Goal: Task Accomplishment & Management: Use online tool/utility

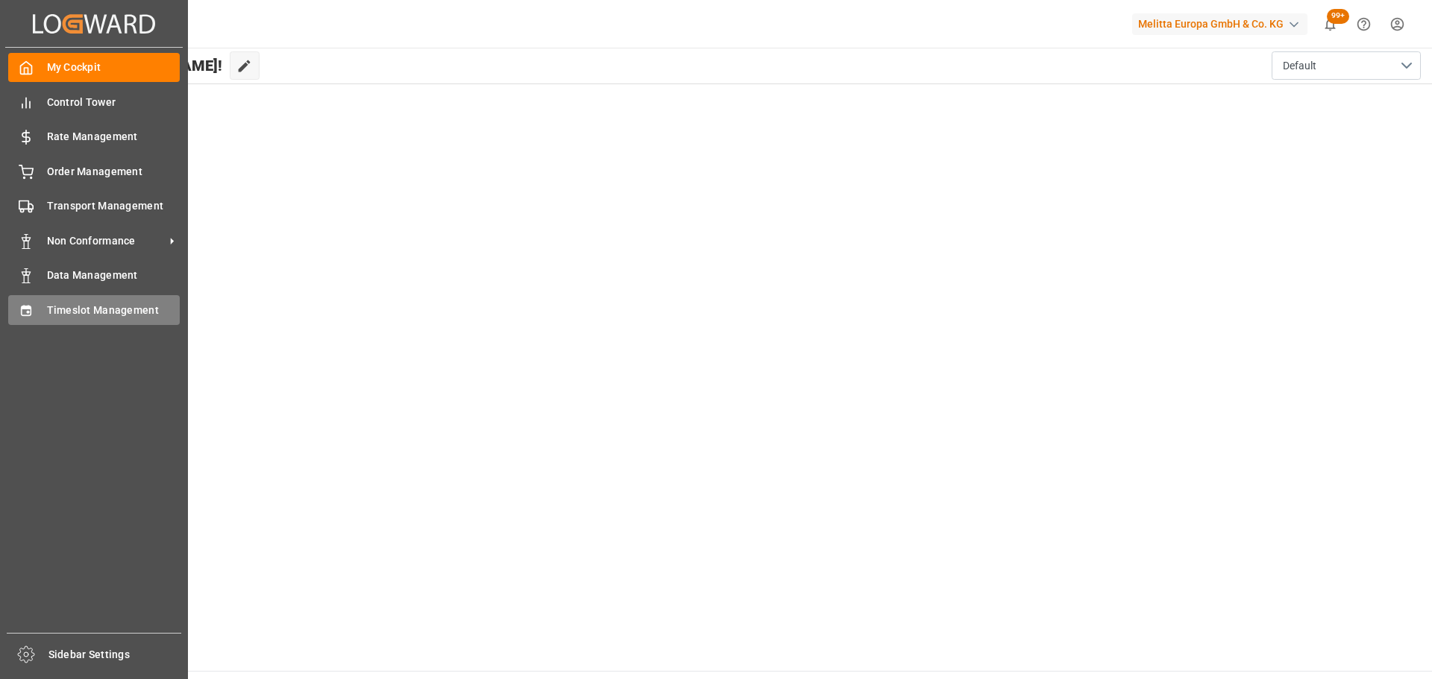
click at [54, 313] on span "Timeslot Management" at bounding box center [113, 311] width 133 height 16
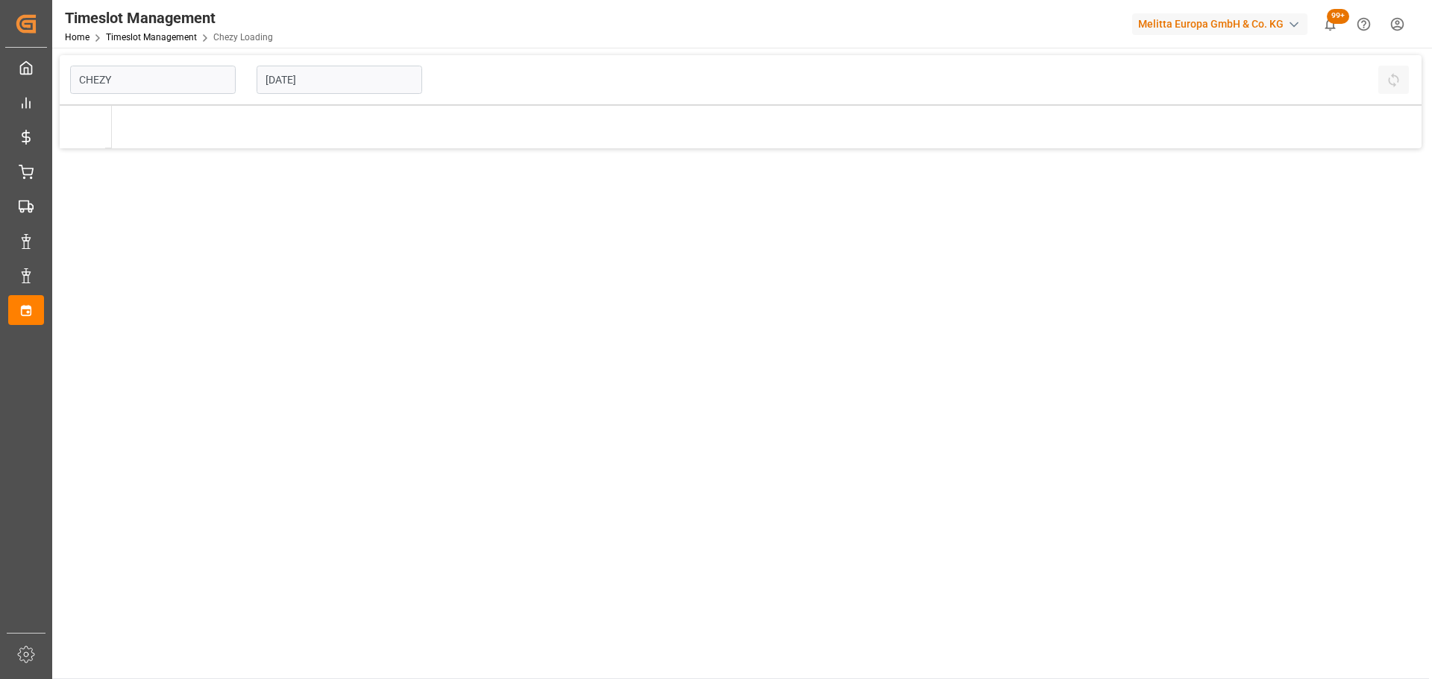
type input "Chezy Loading"
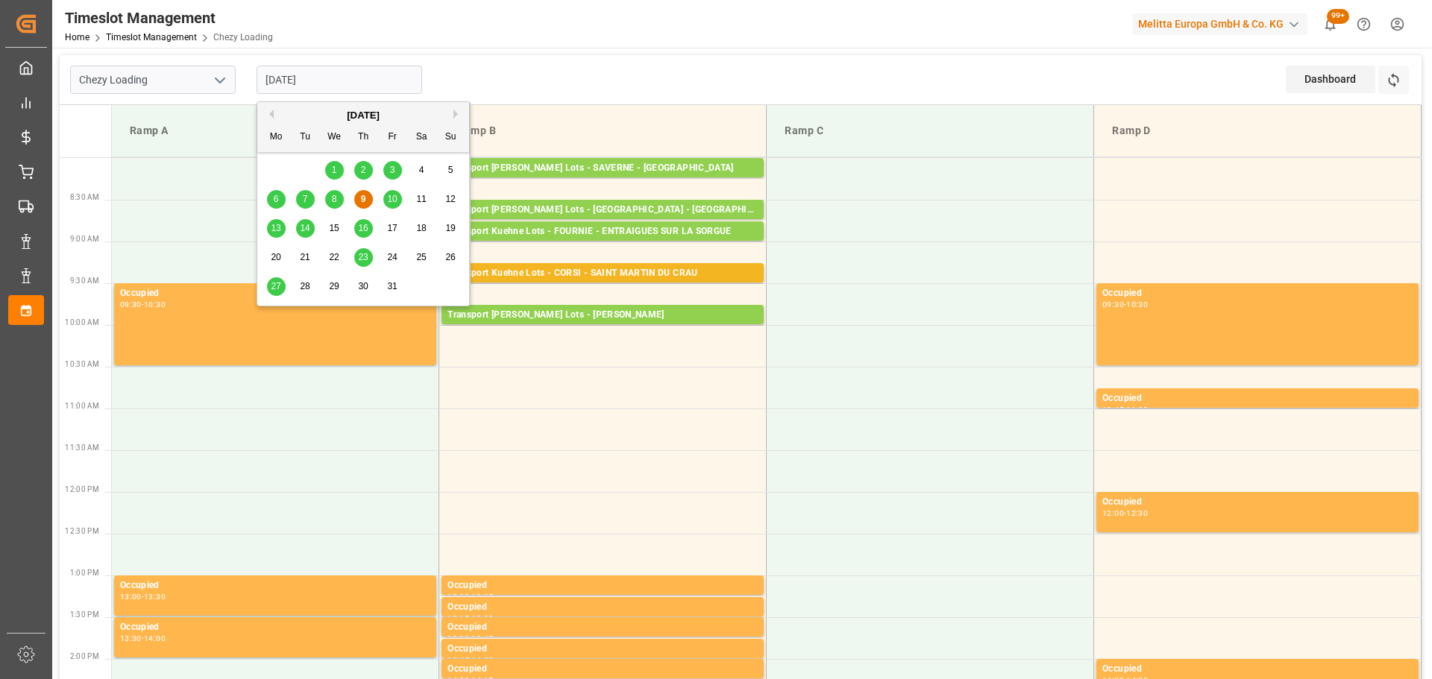
click at [303, 78] on input "[DATE]" at bounding box center [340, 80] width 166 height 28
click at [473, 84] on div "Chezy Loading [DATE] Dashboard View Dashboard Refresh Time Slots" at bounding box center [741, 80] width 1362 height 50
click at [325, 82] on input "[DATE]" at bounding box center [340, 80] width 166 height 28
click at [391, 197] on span "10" at bounding box center [392, 199] width 10 height 10
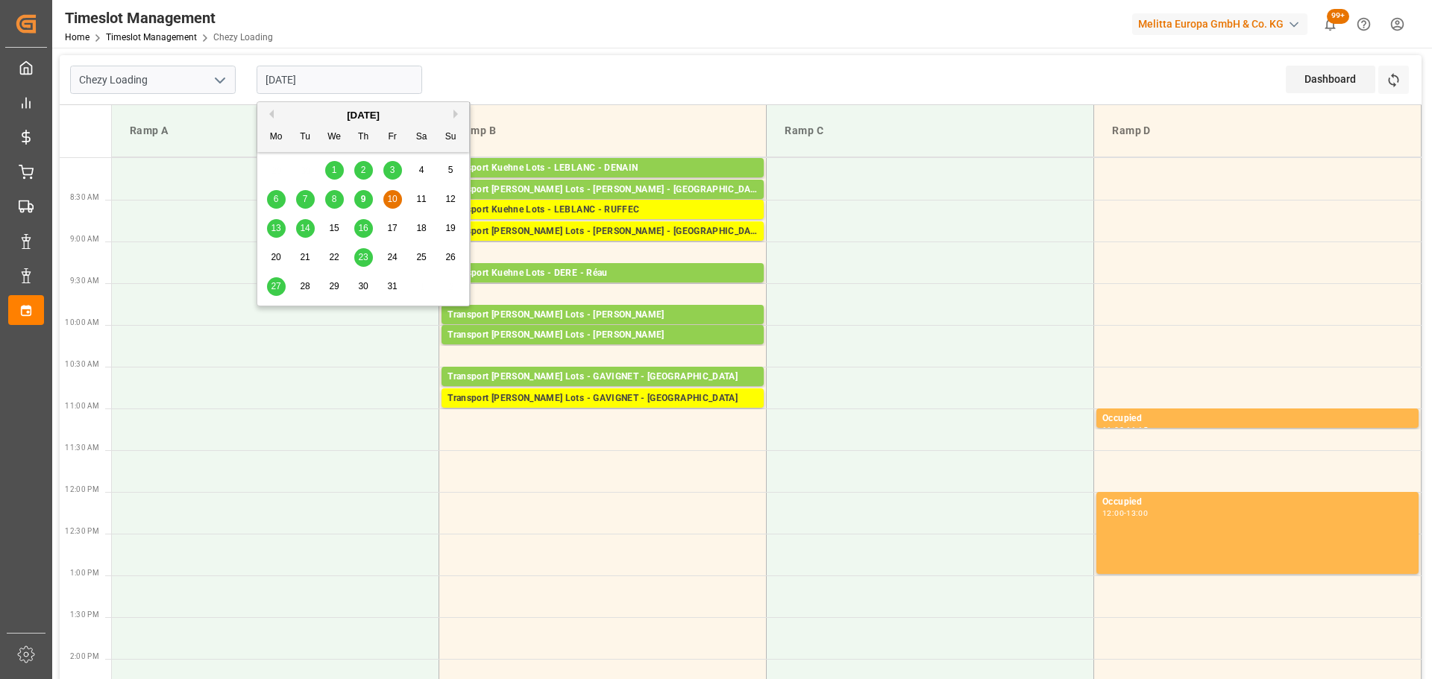
click at [318, 83] on input "[DATE]" at bounding box center [340, 80] width 166 height 28
click at [365, 197] on span "9" at bounding box center [363, 199] width 5 height 10
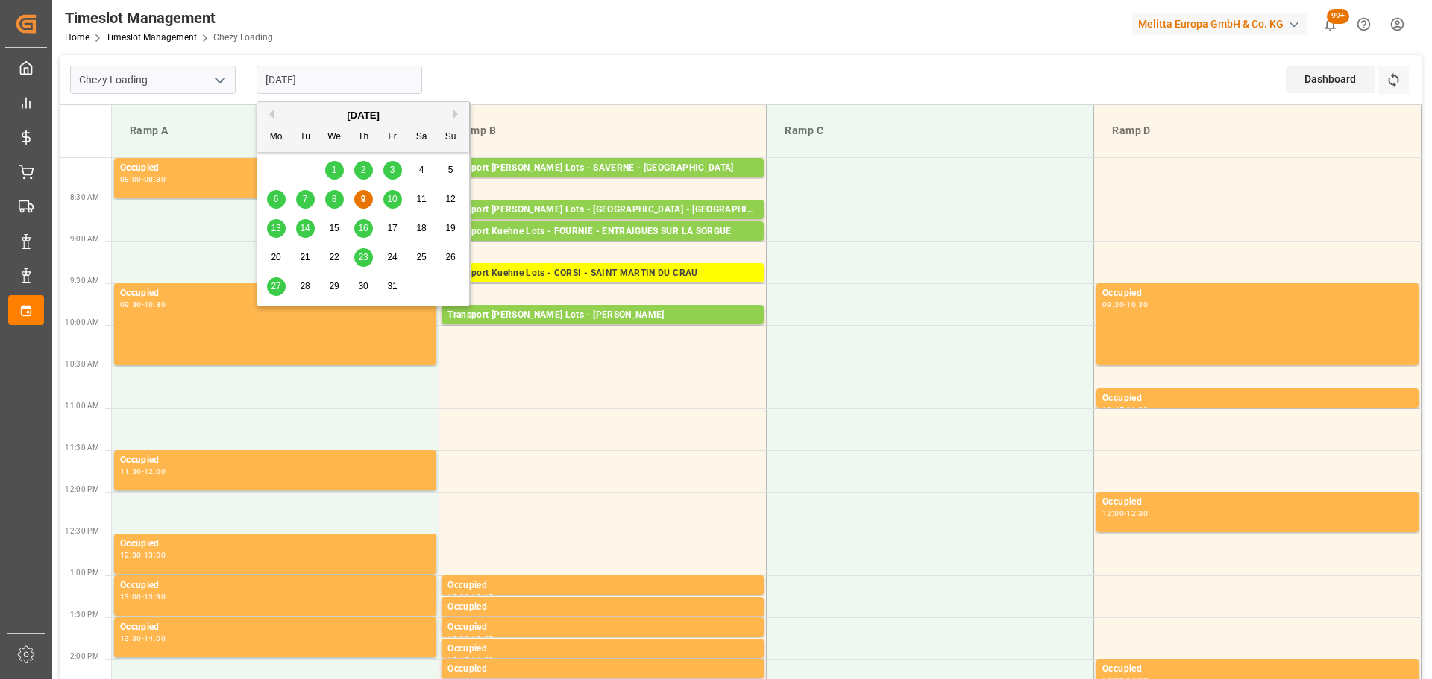
click at [318, 74] on input "[DATE]" at bounding box center [340, 80] width 166 height 28
click at [277, 224] on span "13" at bounding box center [276, 228] width 10 height 10
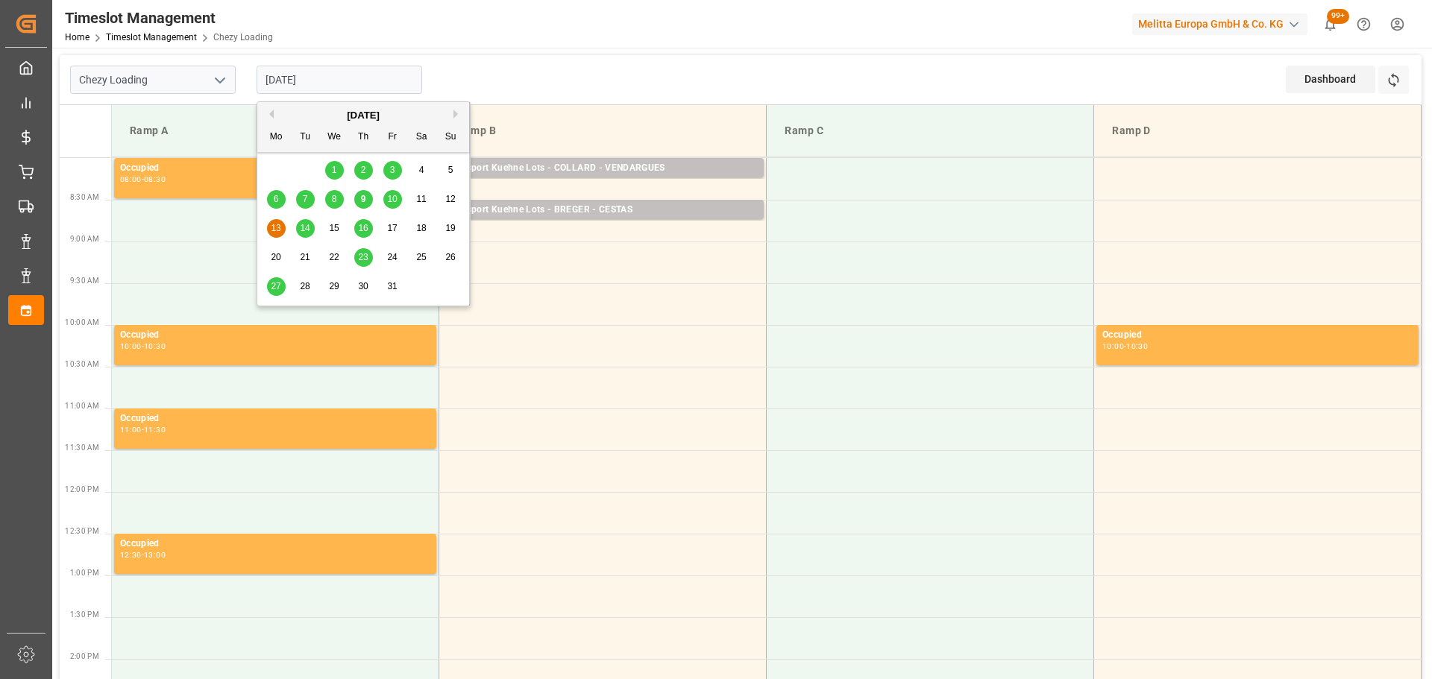
click at [367, 80] on input "[DATE]" at bounding box center [340, 80] width 166 height 28
click at [328, 204] on div "8" at bounding box center [334, 200] width 19 height 18
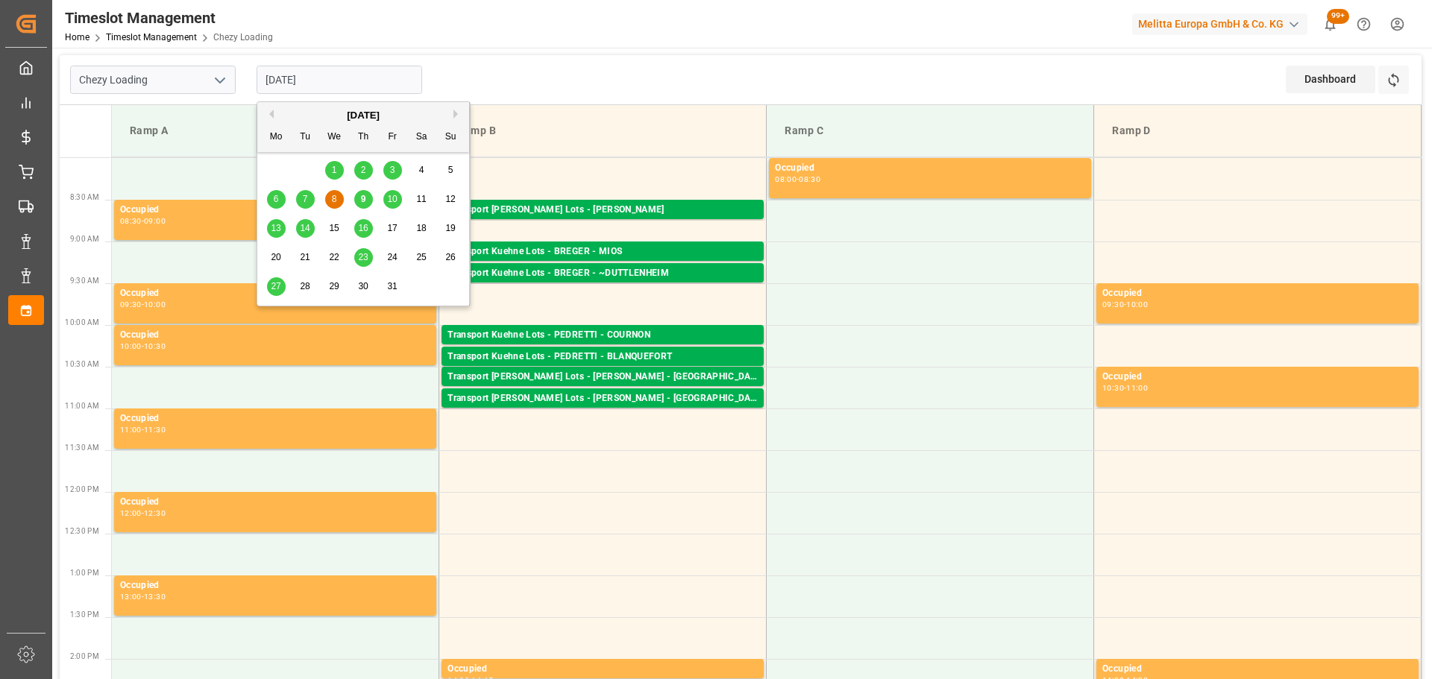
click at [301, 79] on input "[DATE]" at bounding box center [340, 80] width 166 height 28
click at [357, 196] on div "9" at bounding box center [363, 200] width 19 height 18
type input "[DATE]"
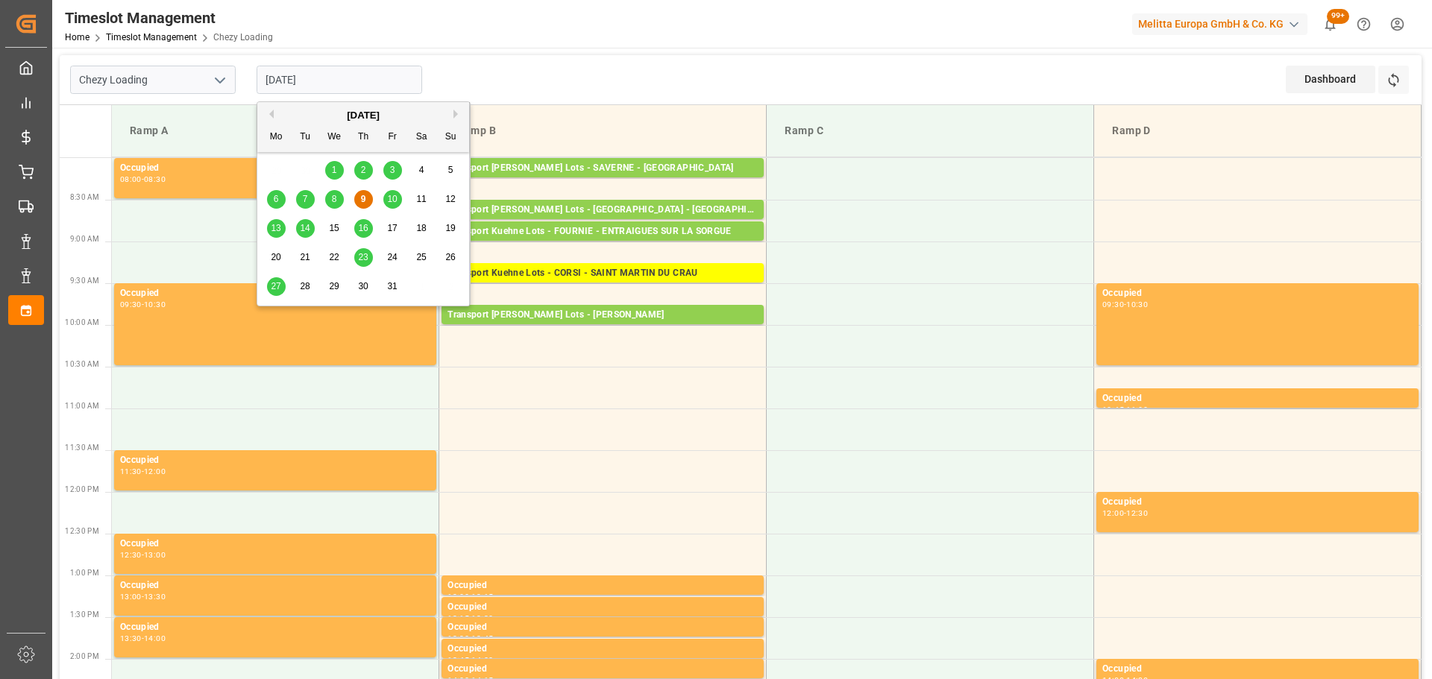
click at [324, 78] on input "[DATE]" at bounding box center [340, 80] width 166 height 28
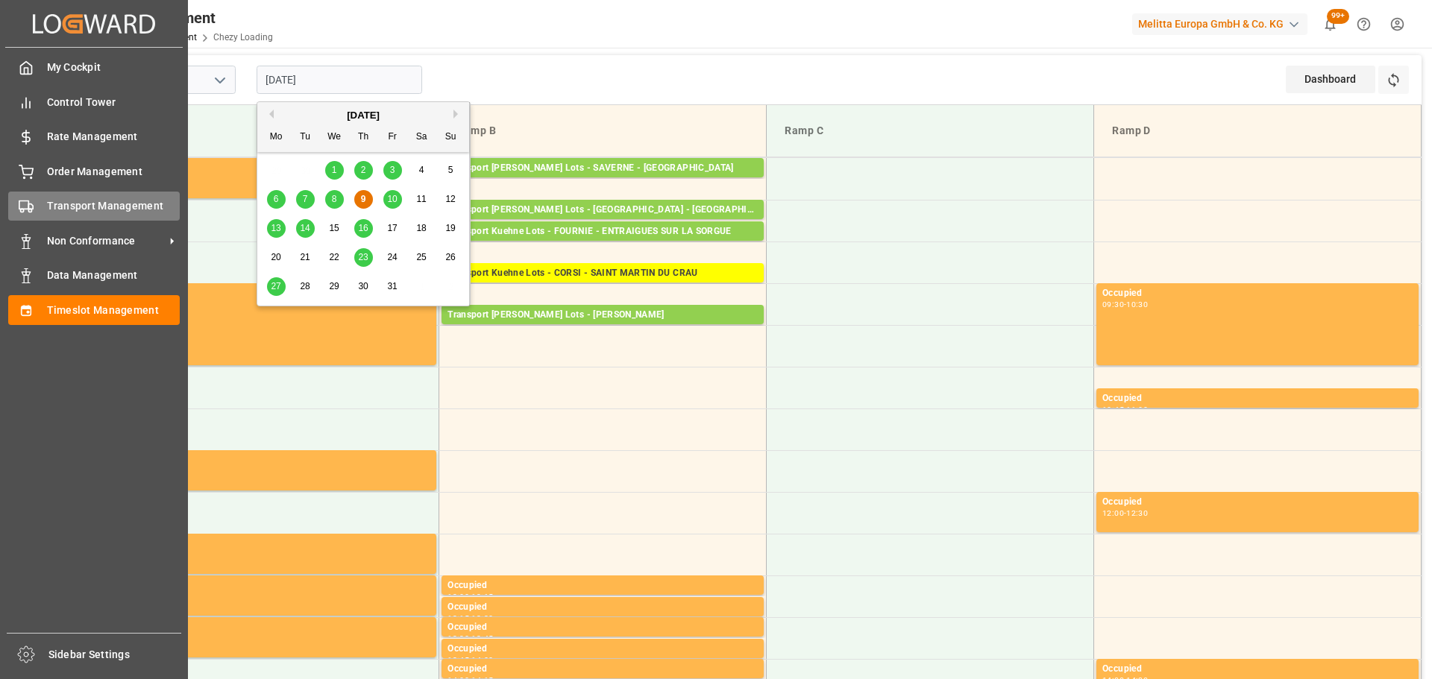
click at [54, 200] on span "Transport Management" at bounding box center [113, 206] width 133 height 16
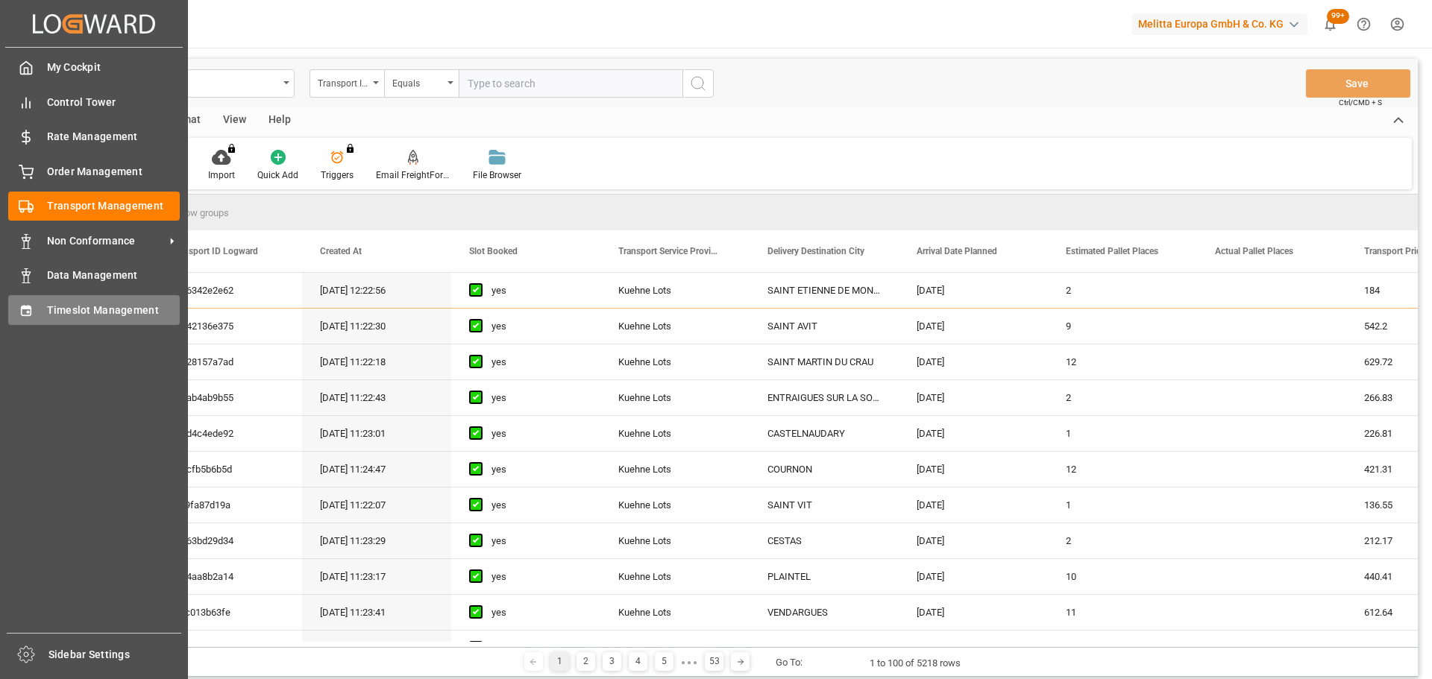
click at [41, 309] on div "Timeslot Management Timeslot Management" at bounding box center [94, 309] width 172 height 29
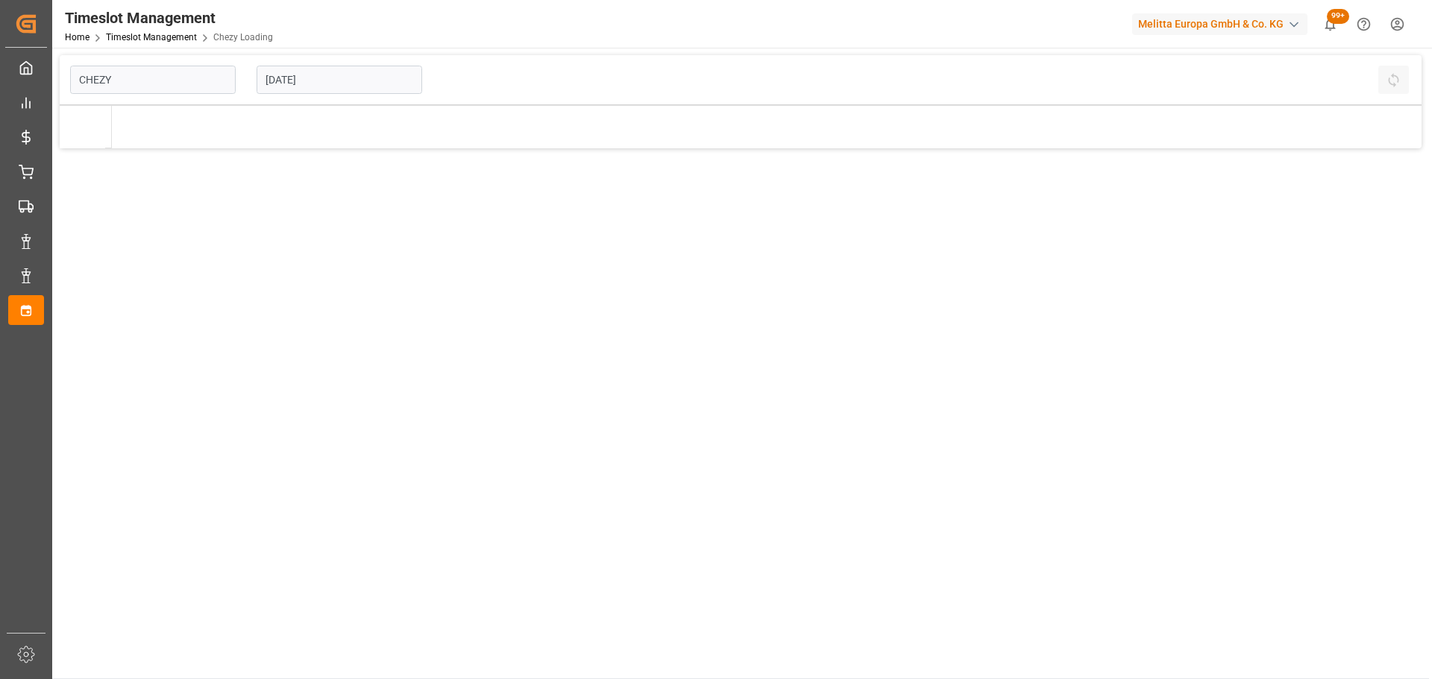
type input "Chezy Loading"
